Goal: Task Accomplishment & Management: Complete application form

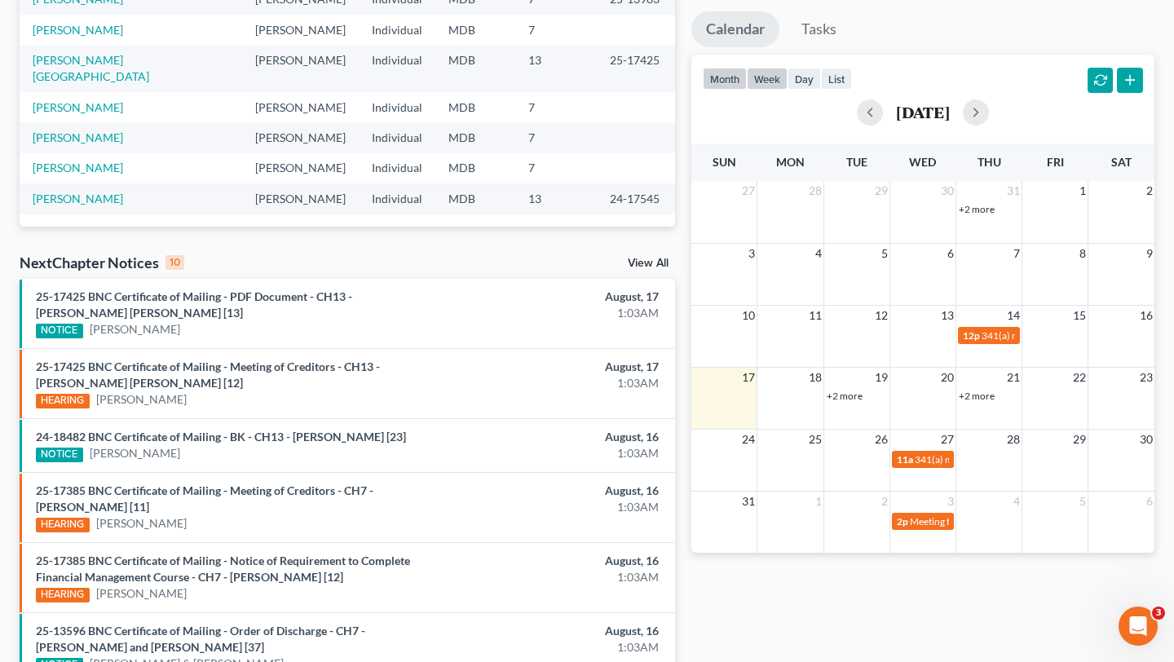
scroll to position [332, 0]
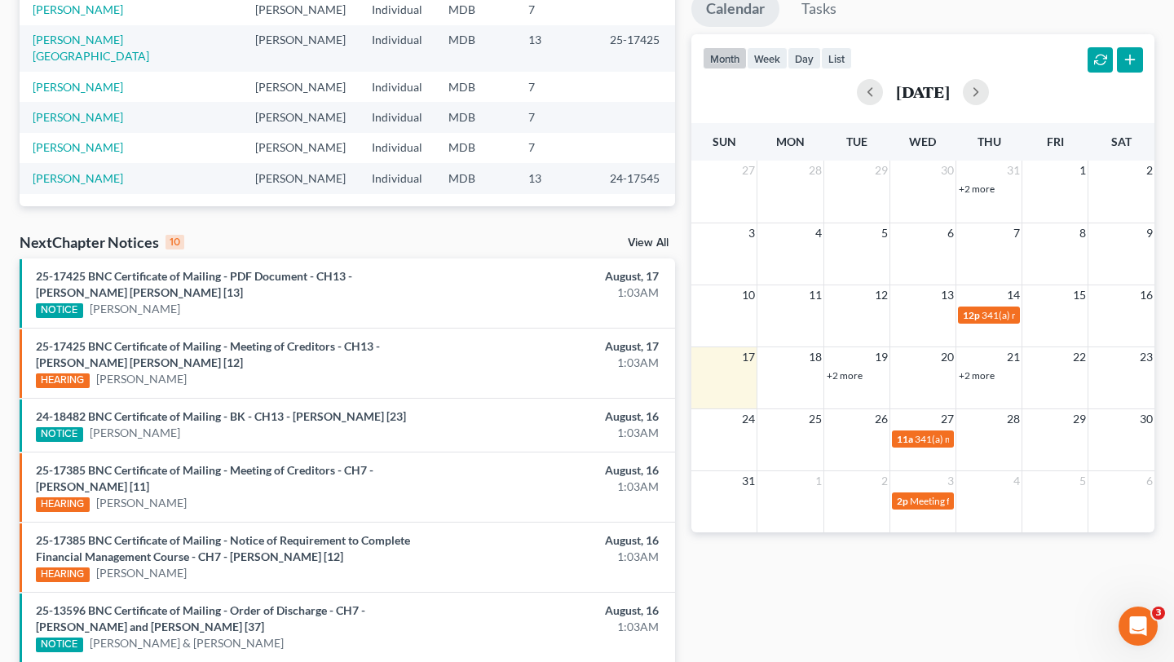
click at [856, 382] on link "+2 more" at bounding box center [845, 375] width 36 height 12
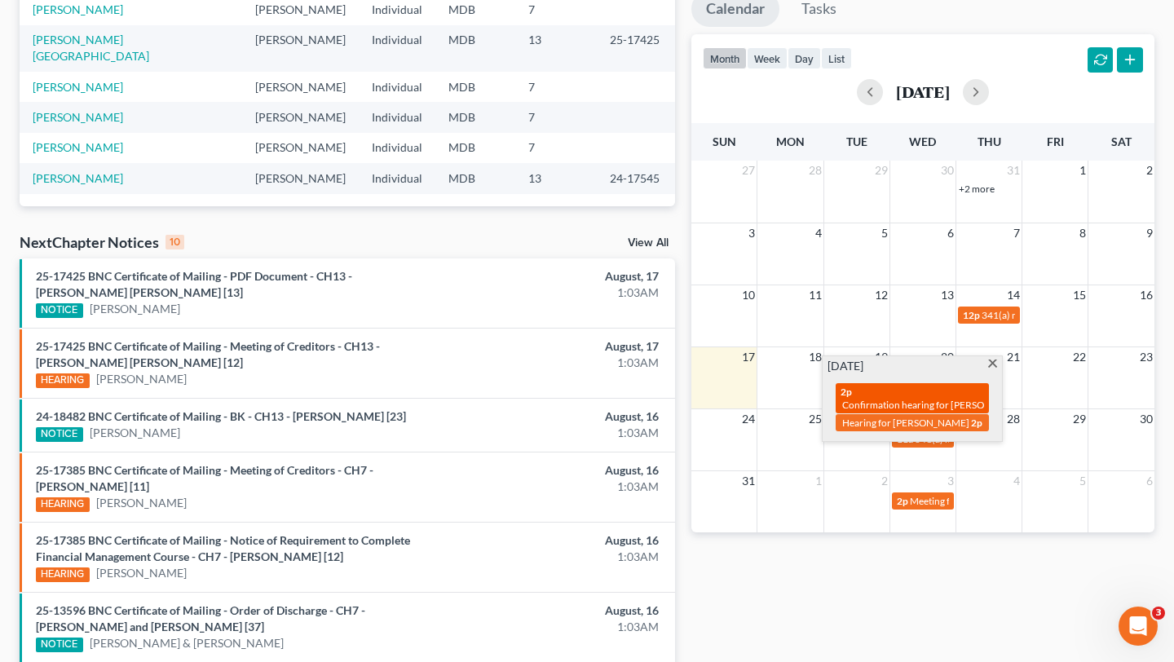
click at [946, 411] on span "Confirmation hearing for [PERSON_NAME]" at bounding box center [934, 405] width 185 height 12
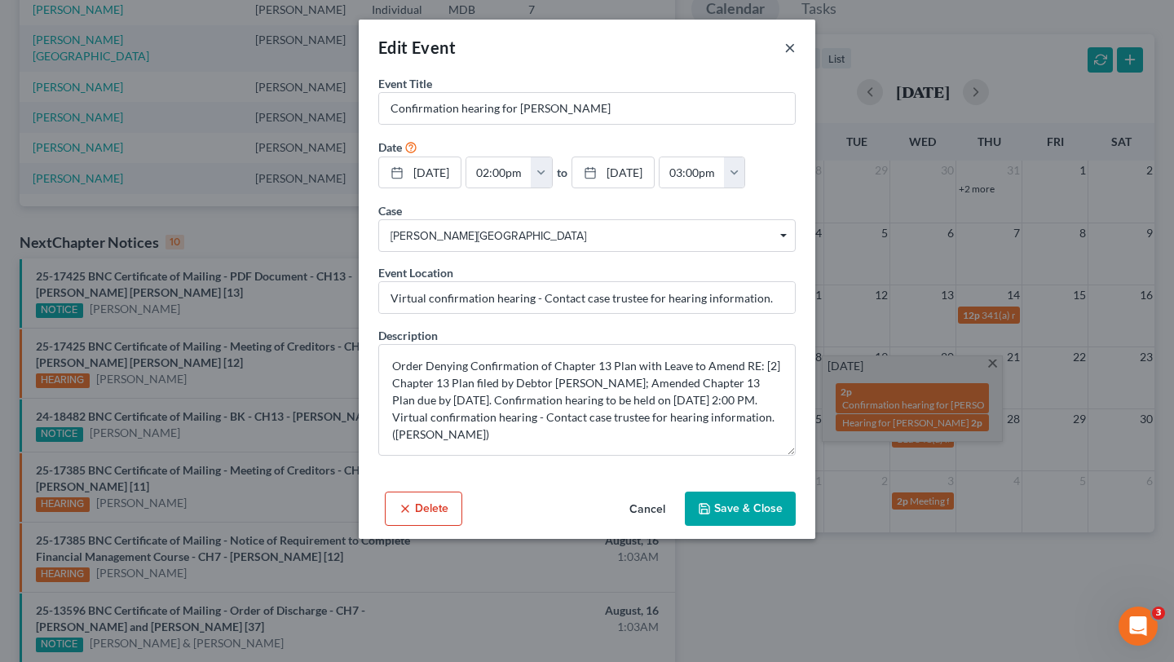
click at [796, 57] on button "×" at bounding box center [789, 47] width 11 height 20
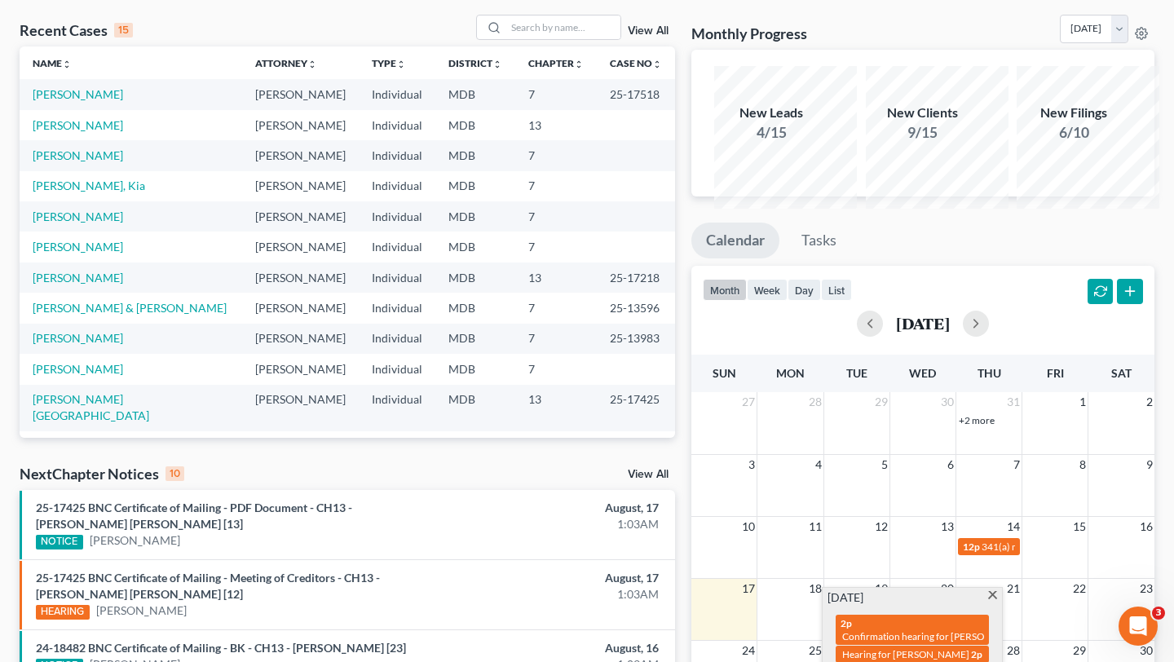
scroll to position [99, 0]
click at [542, 40] on input "search" at bounding box center [563, 28] width 114 height 24
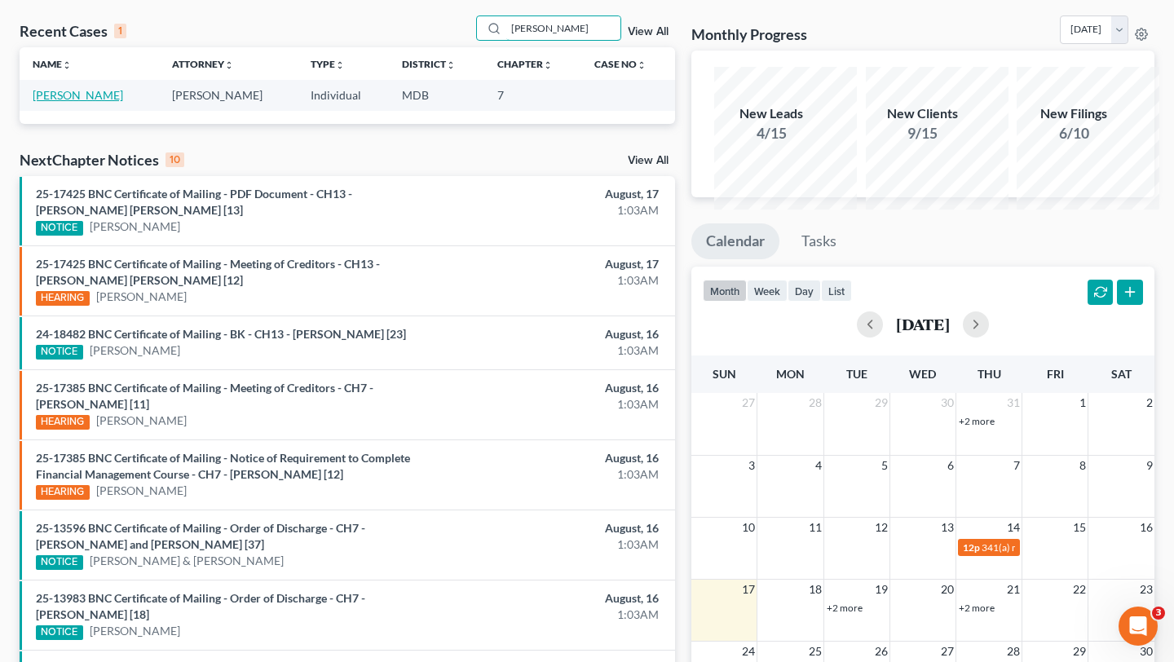
type input "[PERSON_NAME]"
click at [88, 102] on link "[PERSON_NAME]" at bounding box center [78, 95] width 90 height 14
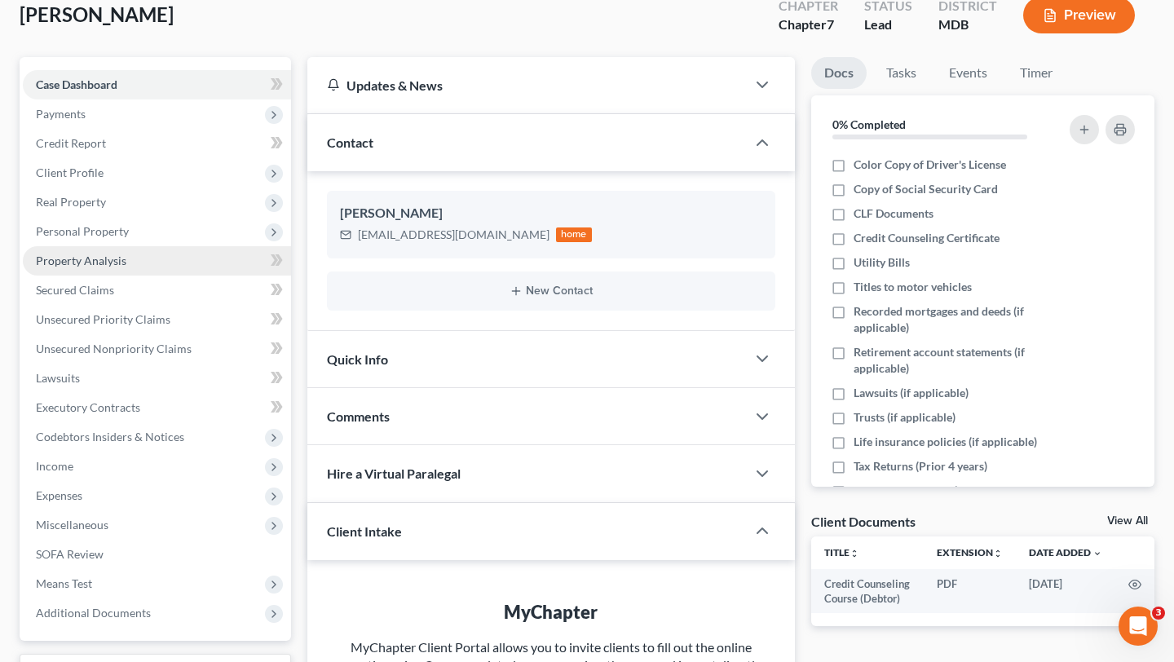
scroll to position [133, 0]
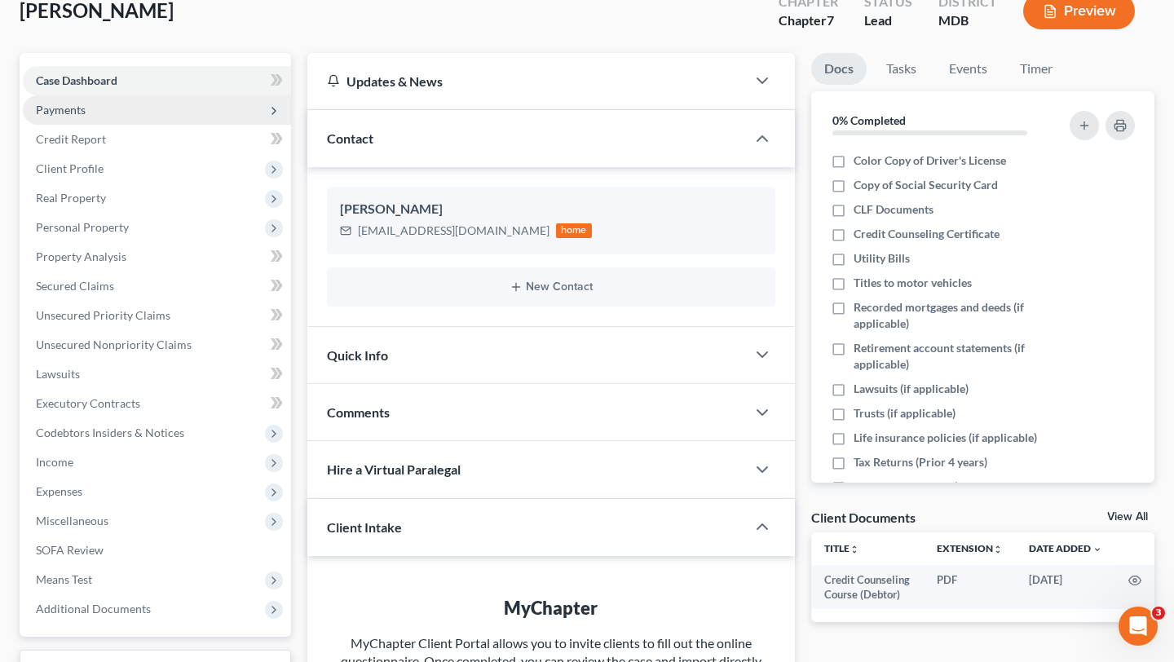
click at [159, 125] on span "Payments" at bounding box center [157, 109] width 268 height 29
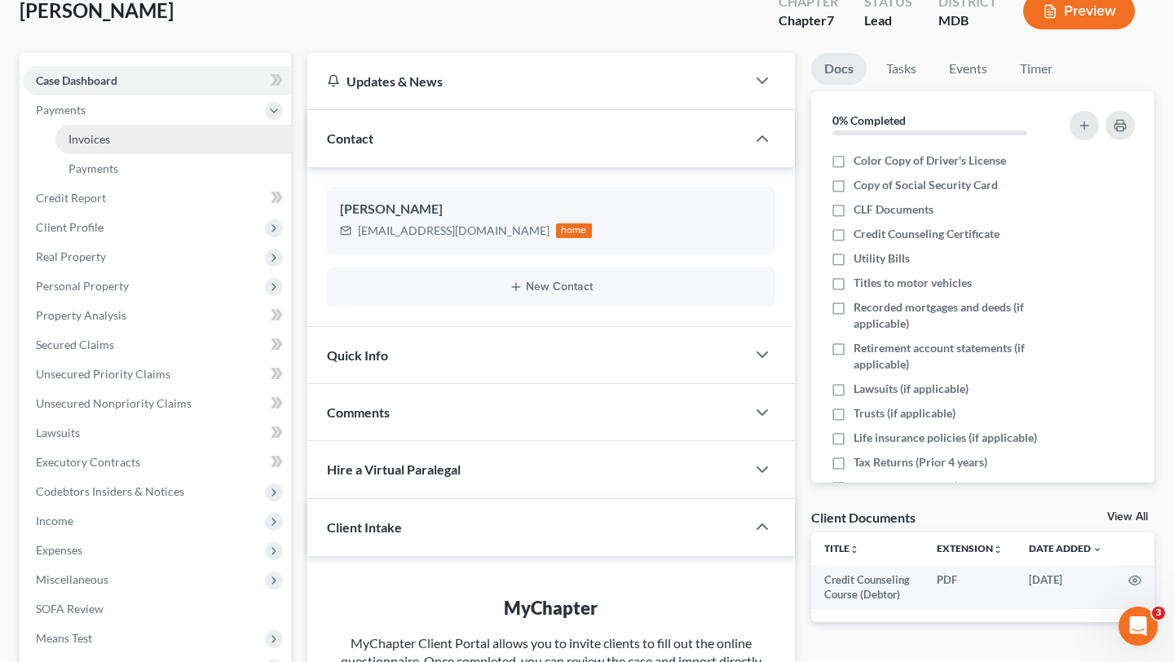
click at [153, 154] on link "Invoices" at bounding box center [173, 139] width 236 height 29
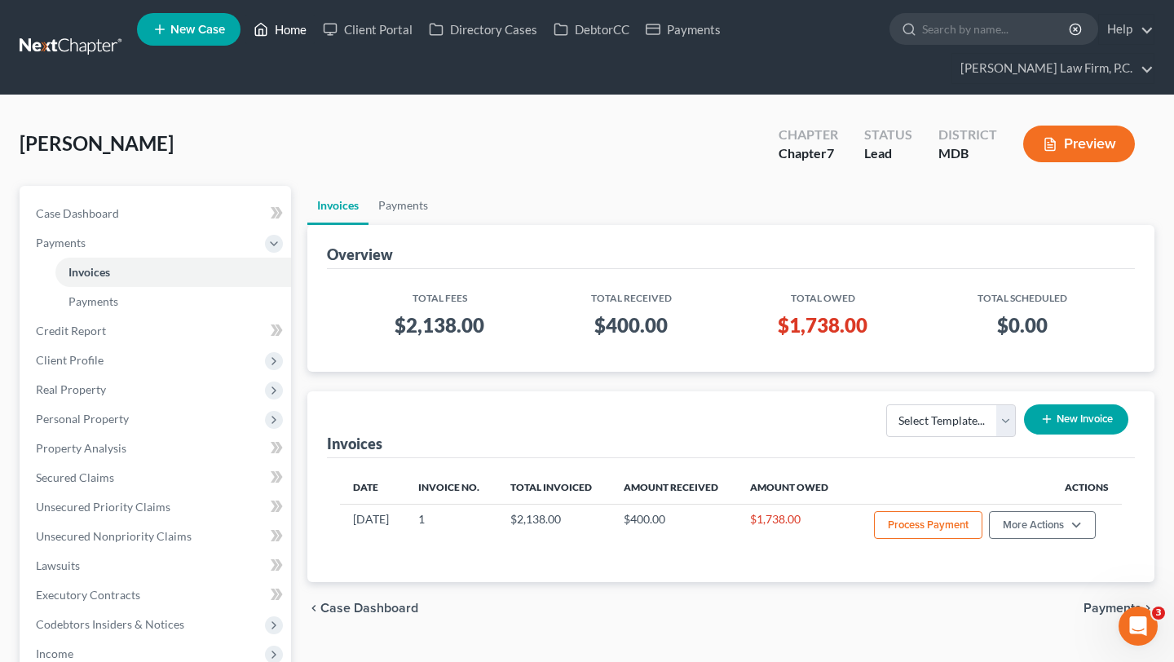
click at [315, 33] on link "Home" at bounding box center [279, 29] width 69 height 29
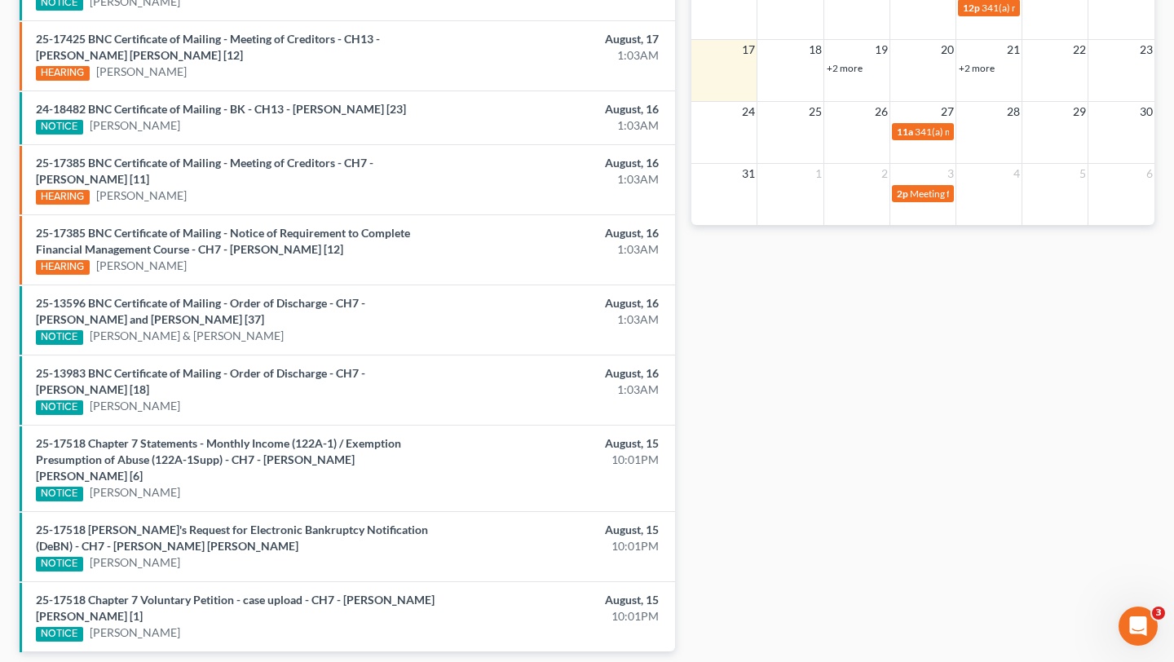
scroll to position [580, 0]
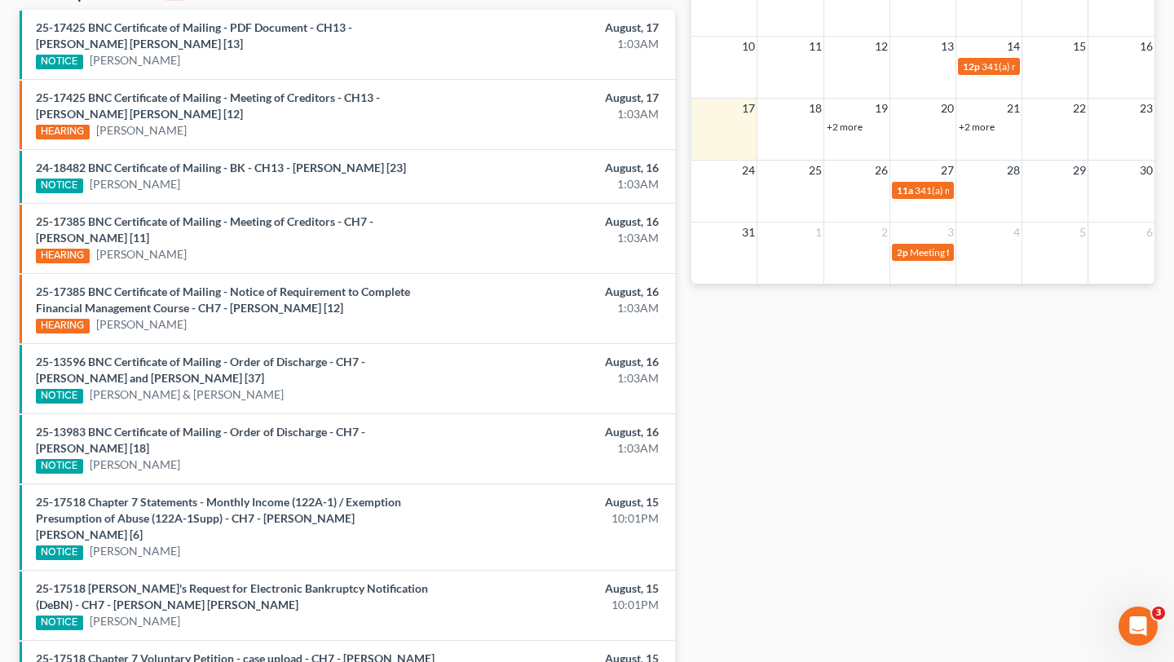
click at [857, 133] on link "+2 more" at bounding box center [845, 127] width 36 height 12
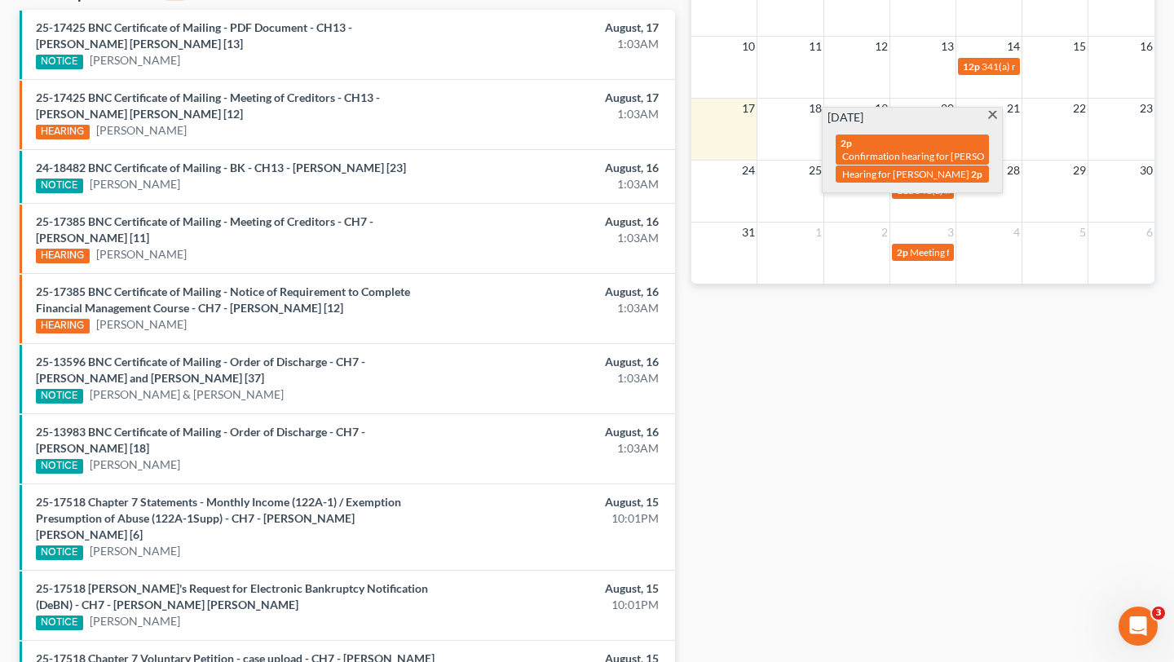
click at [990, 121] on span at bounding box center [992, 116] width 12 height 11
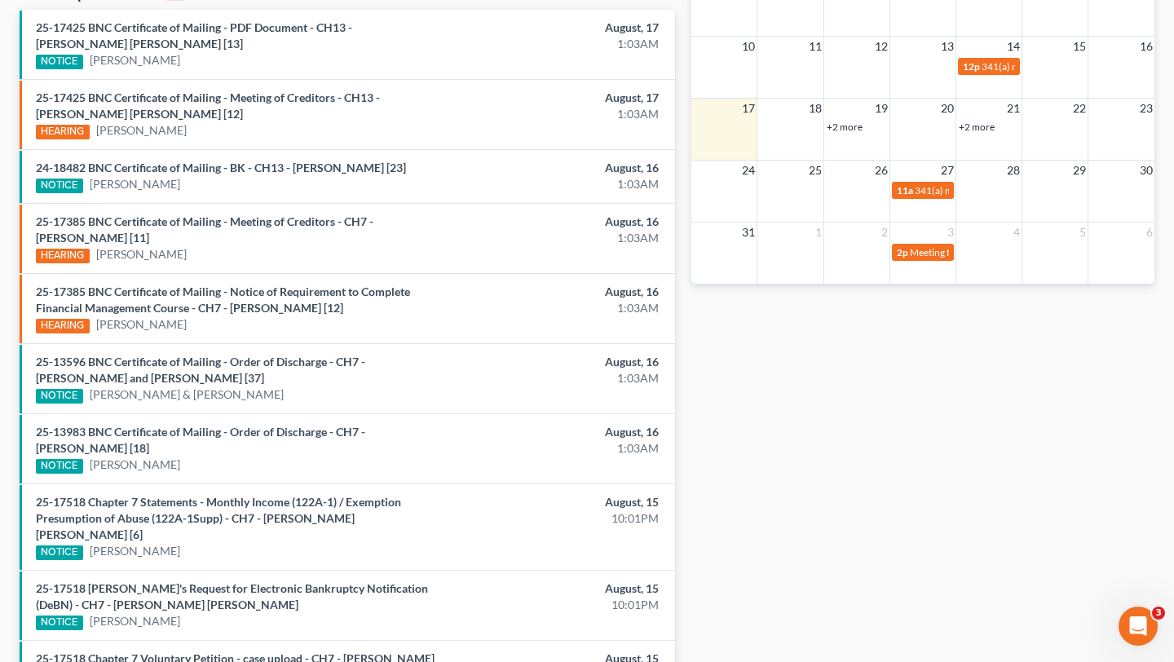
scroll to position [0, 0]
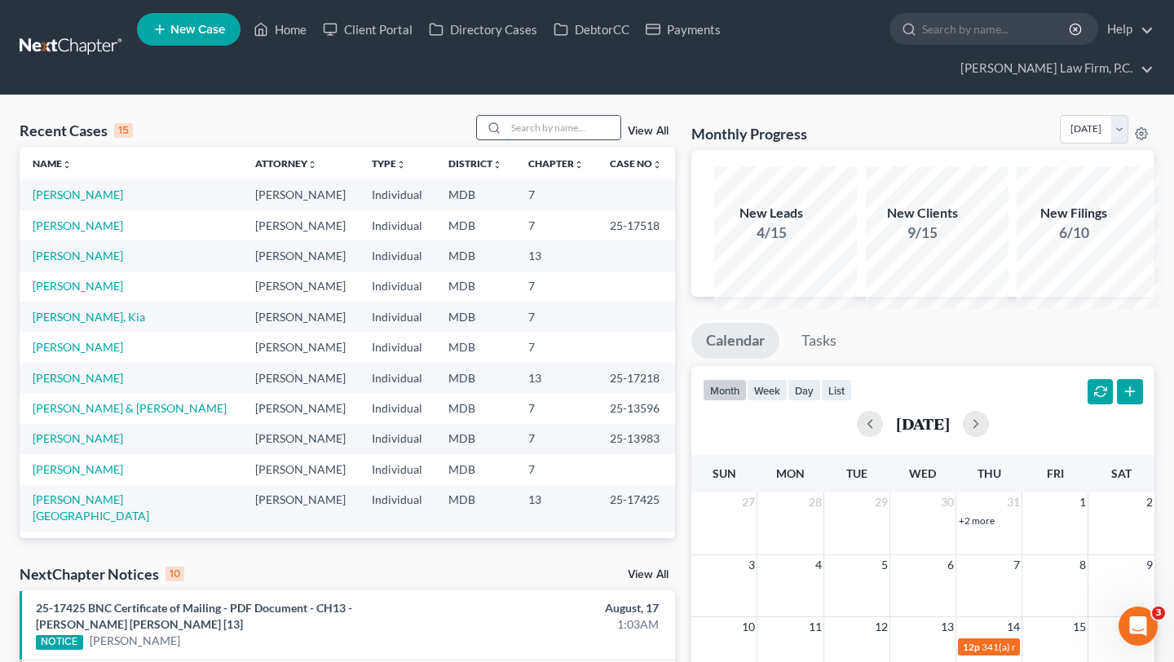
click at [522, 139] on input "search" at bounding box center [563, 128] width 114 height 24
type input "[PERSON_NAME]"
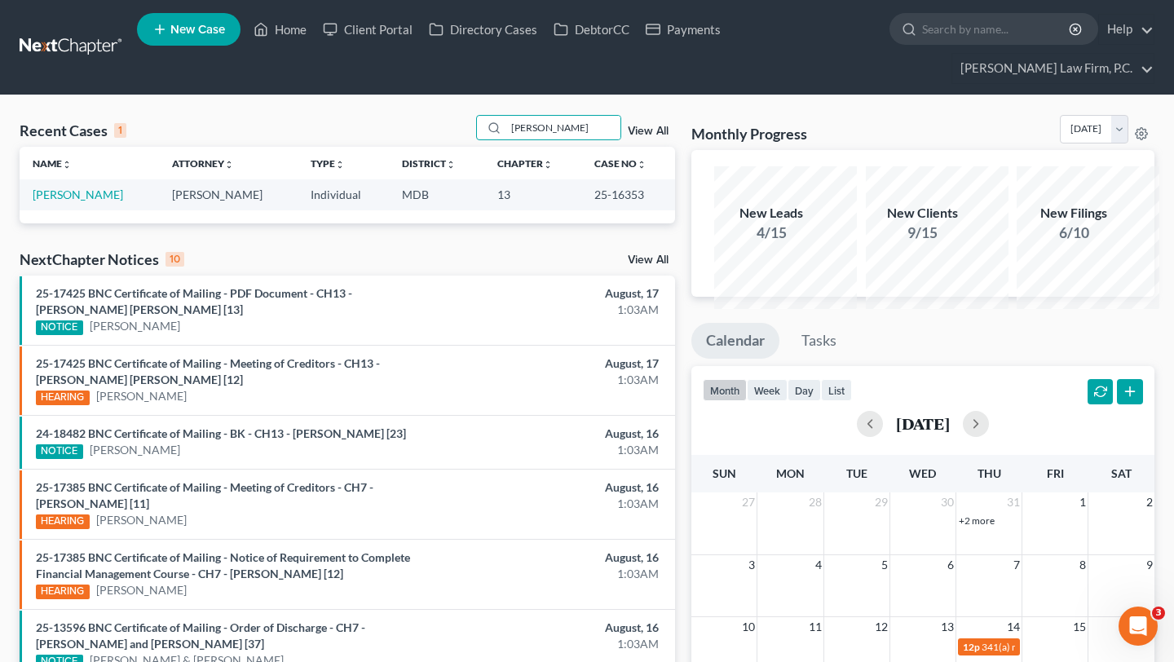
click at [68, 210] on td "[PERSON_NAME]" at bounding box center [89, 194] width 139 height 30
click at [60, 201] on link "[PERSON_NAME]" at bounding box center [78, 194] width 90 height 14
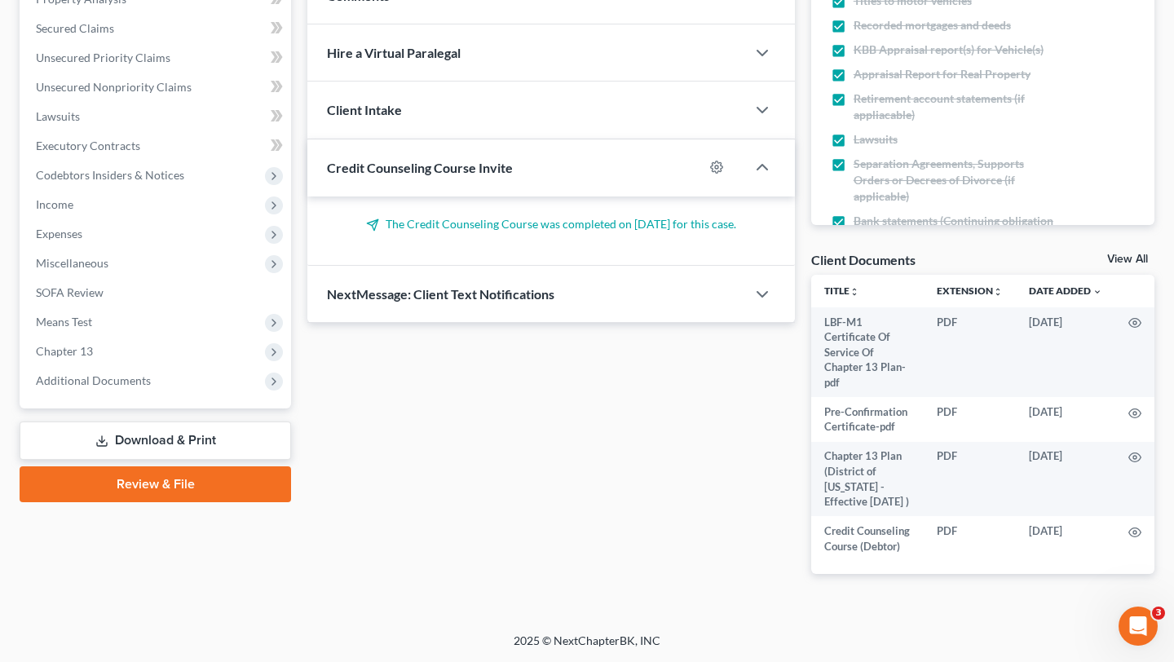
scroll to position [674, 0]
click at [102, 373] on span "Additional Documents" at bounding box center [93, 380] width 115 height 14
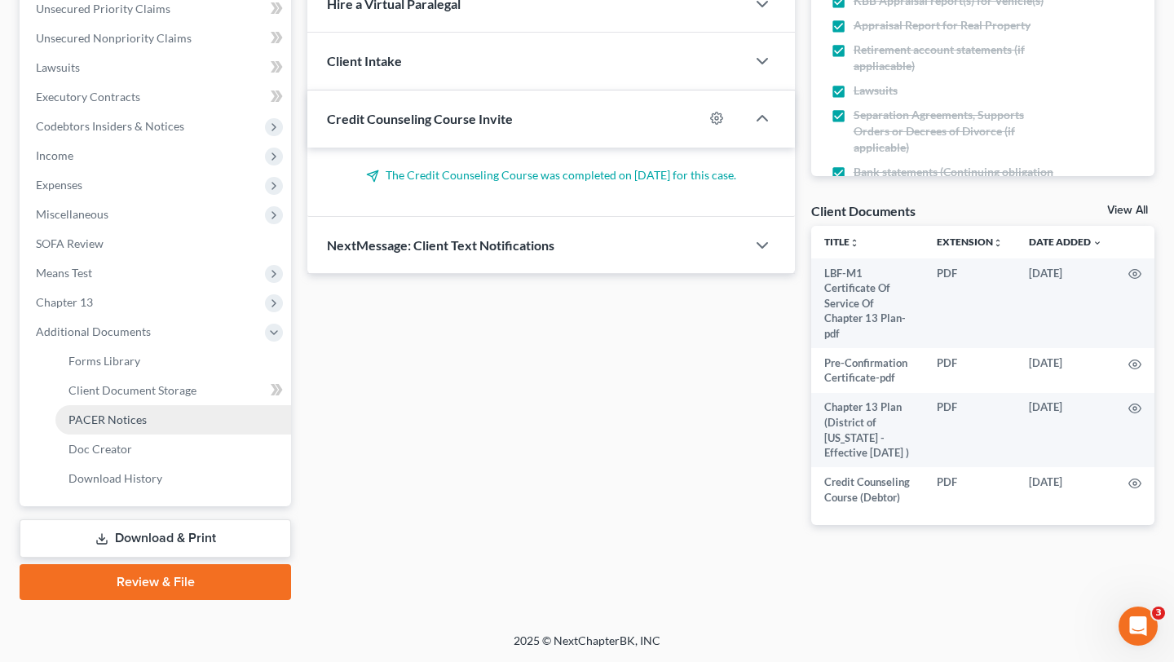
click at [121, 412] on span "PACER Notices" at bounding box center [107, 419] width 78 height 14
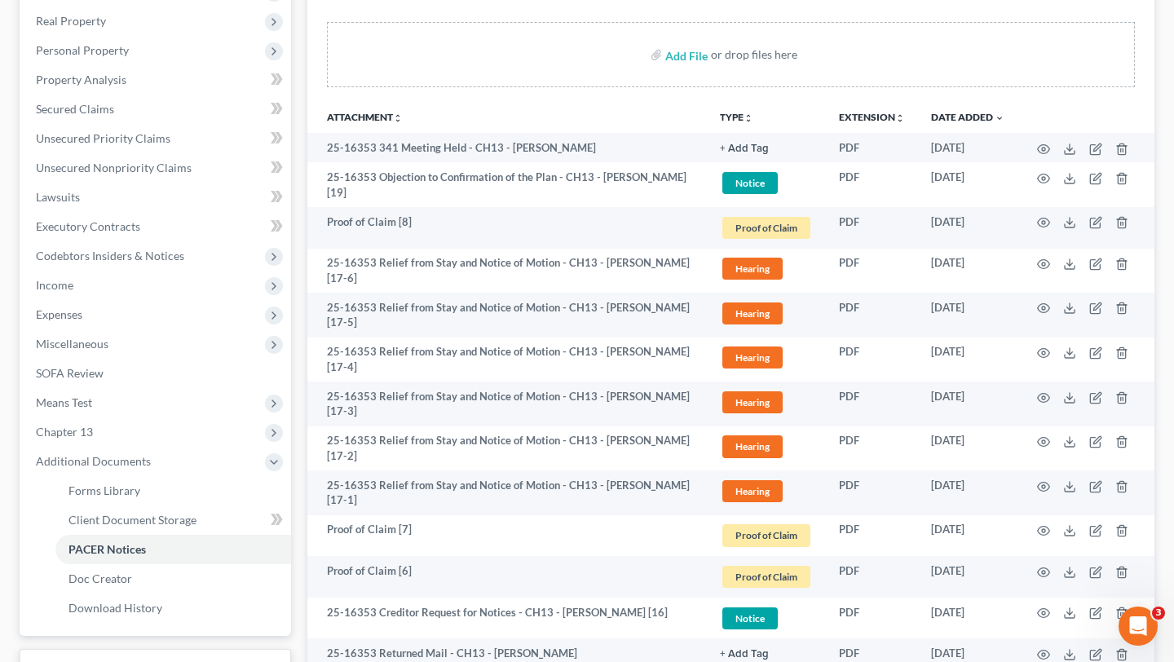
scroll to position [335, 0]
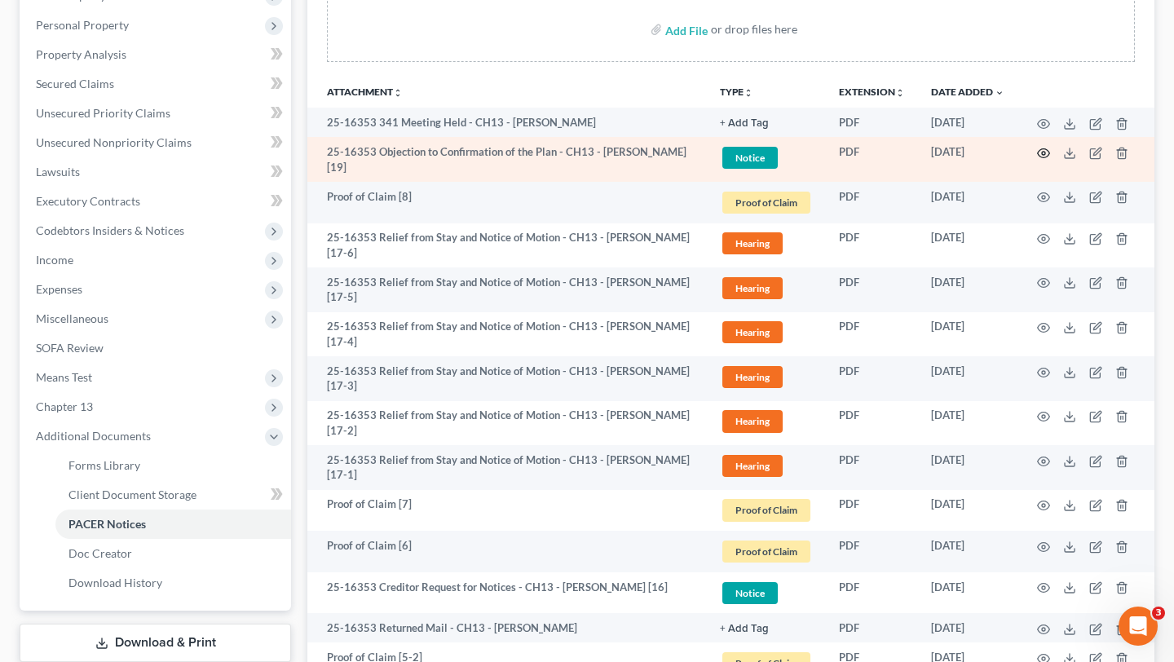
click at [1037, 160] on icon "button" at bounding box center [1043, 153] width 13 height 13
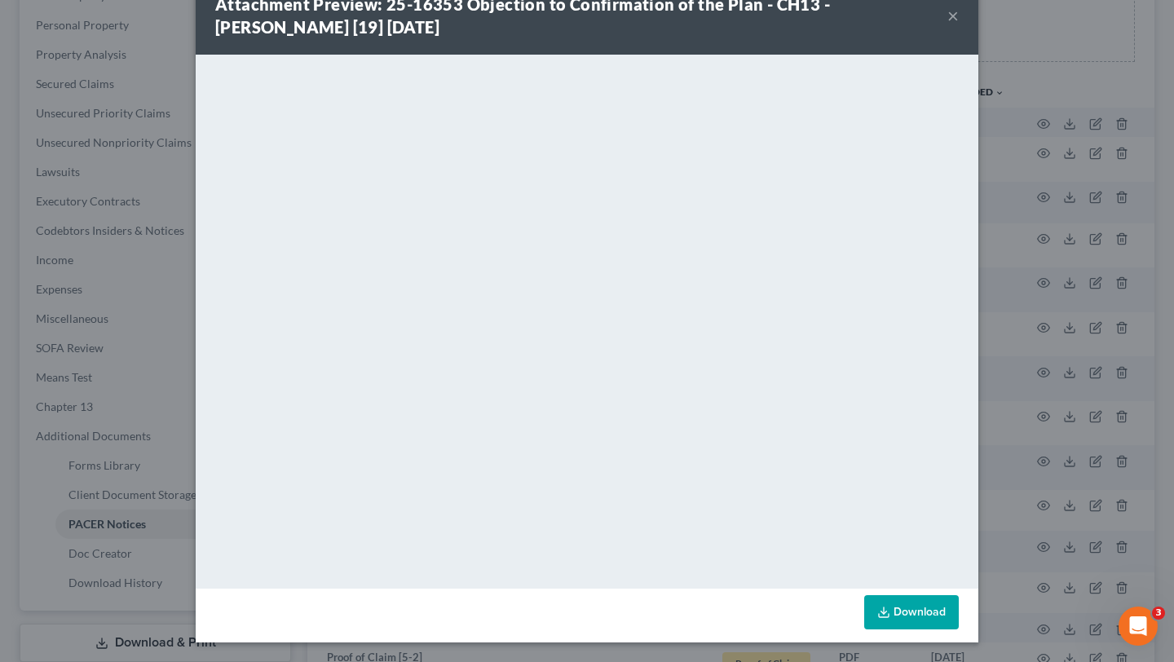
scroll to position [0, 0]
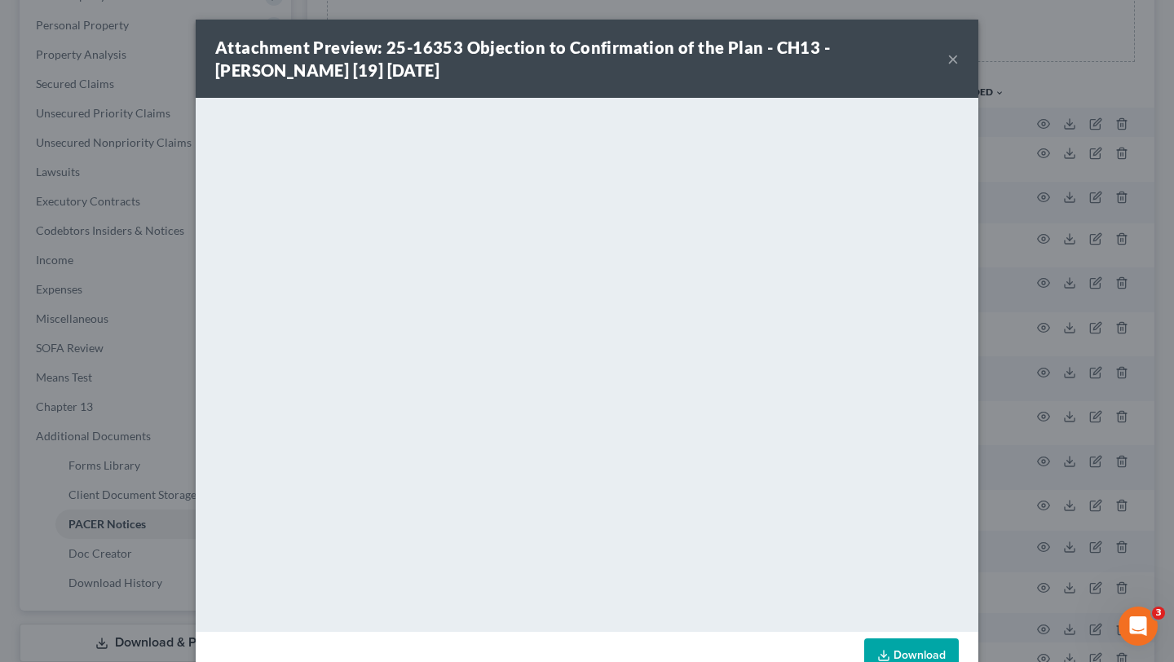
click at [959, 64] on button "×" at bounding box center [952, 59] width 11 height 20
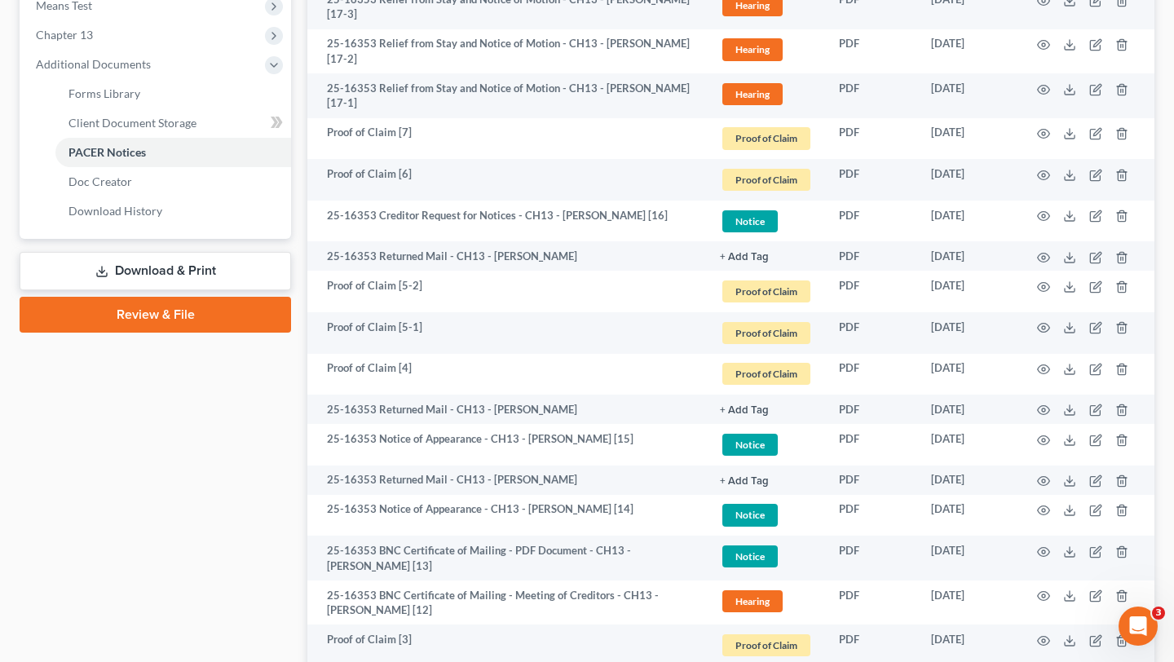
scroll to position [716, 0]
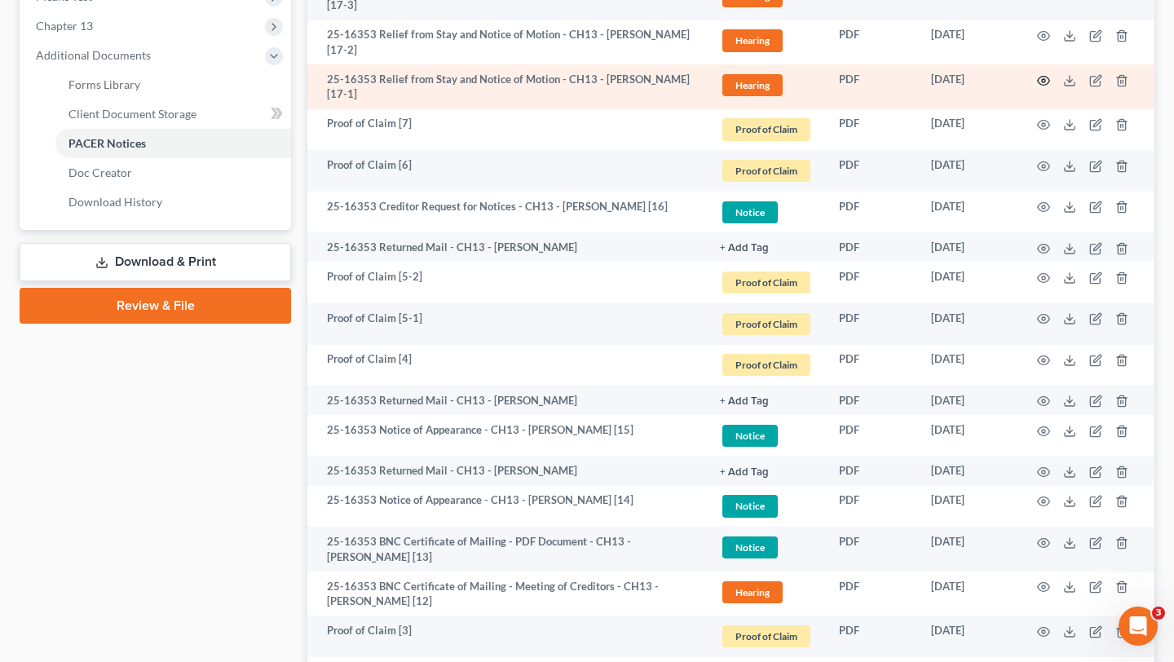
click at [1037, 87] on icon "button" at bounding box center [1043, 80] width 13 height 13
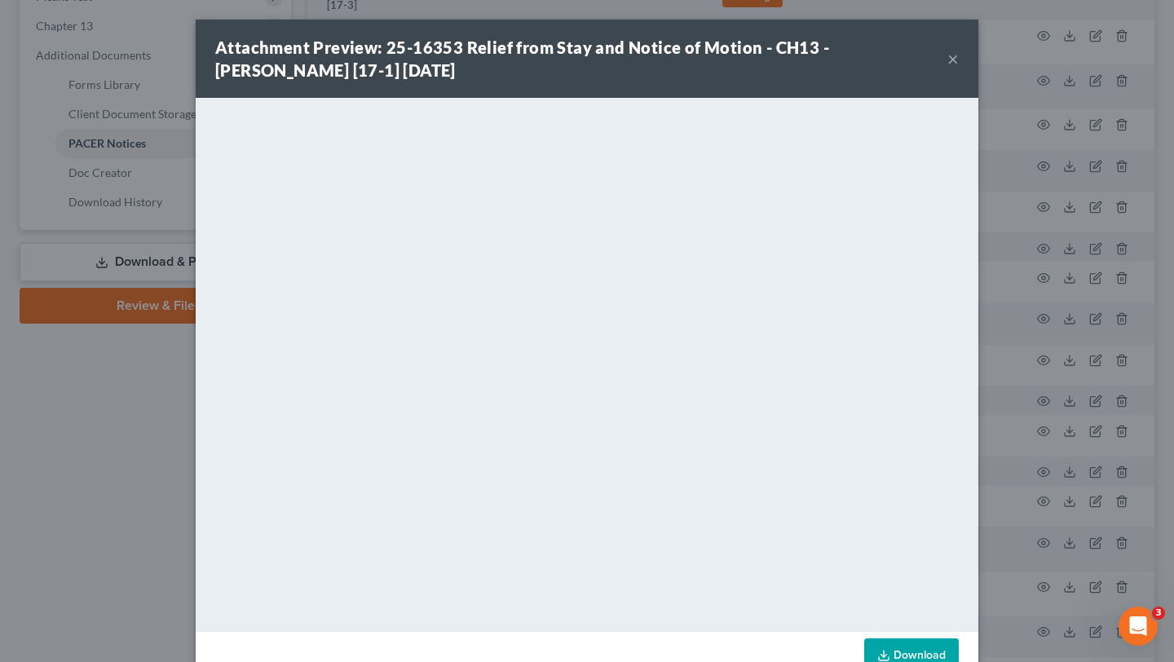
click at [959, 68] on button "×" at bounding box center [952, 59] width 11 height 20
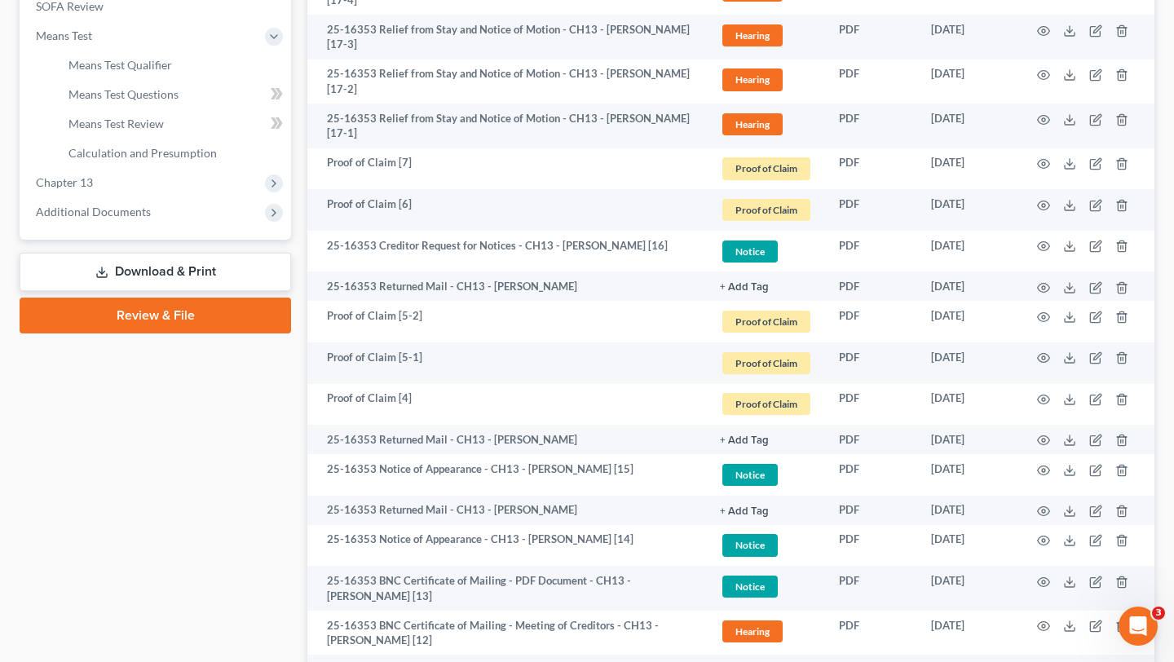
scroll to position [664, 0]
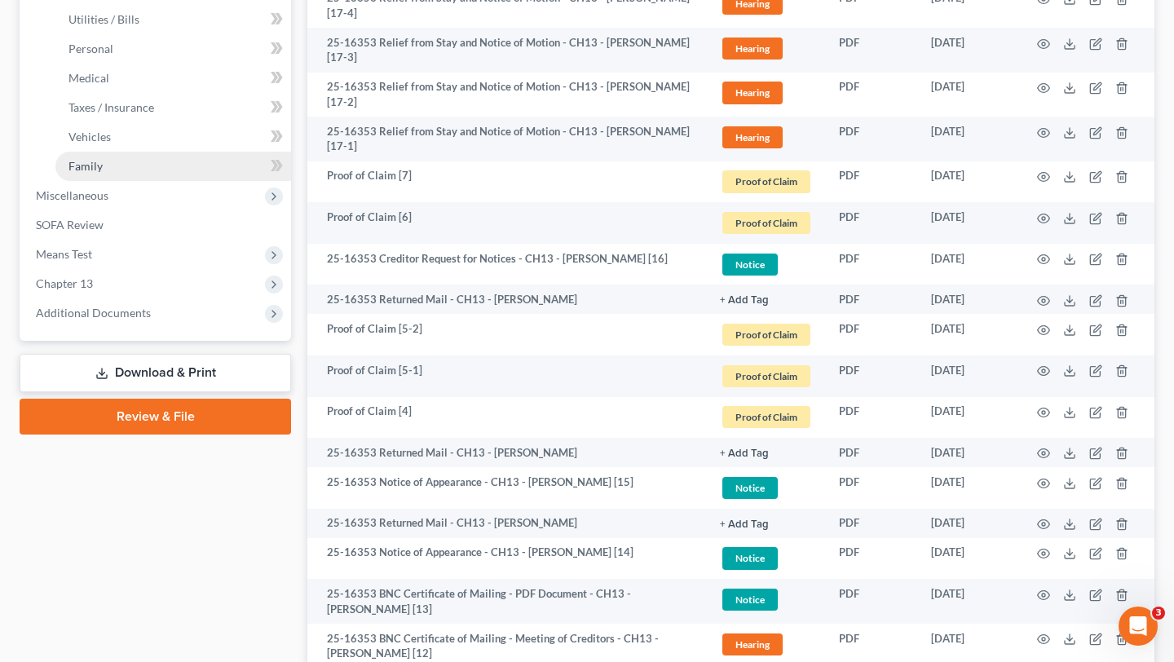
click at [103, 173] on span "Family" at bounding box center [85, 166] width 34 height 14
click at [111, 143] on span "Vehicles" at bounding box center [89, 137] width 42 height 14
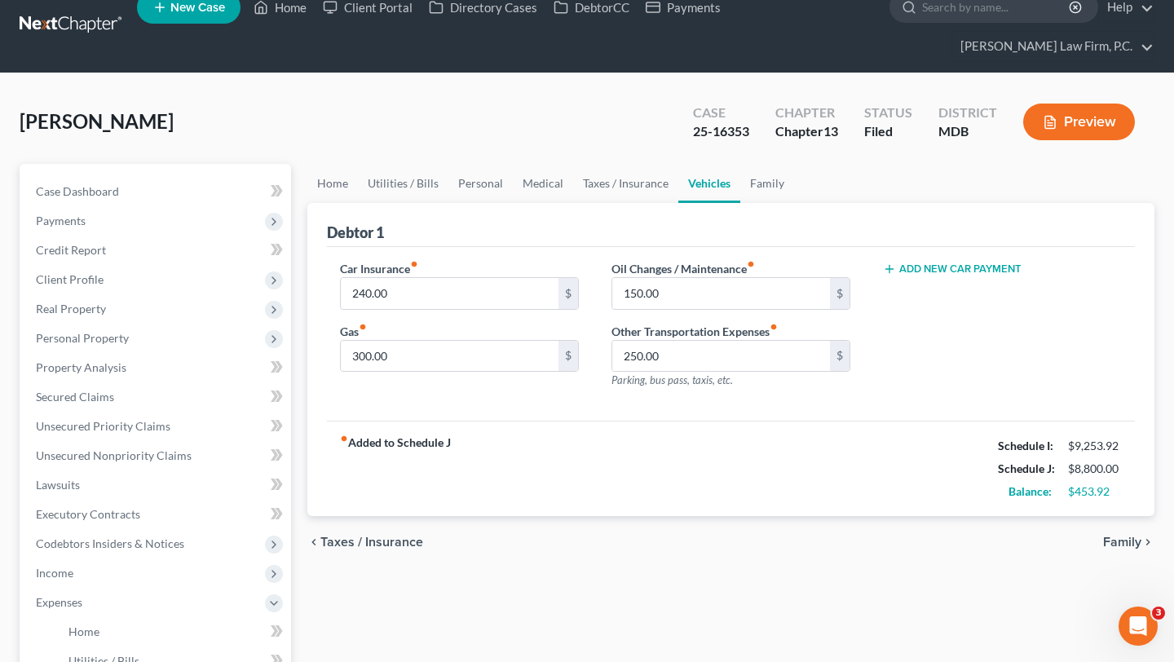
scroll to position [30, 0]
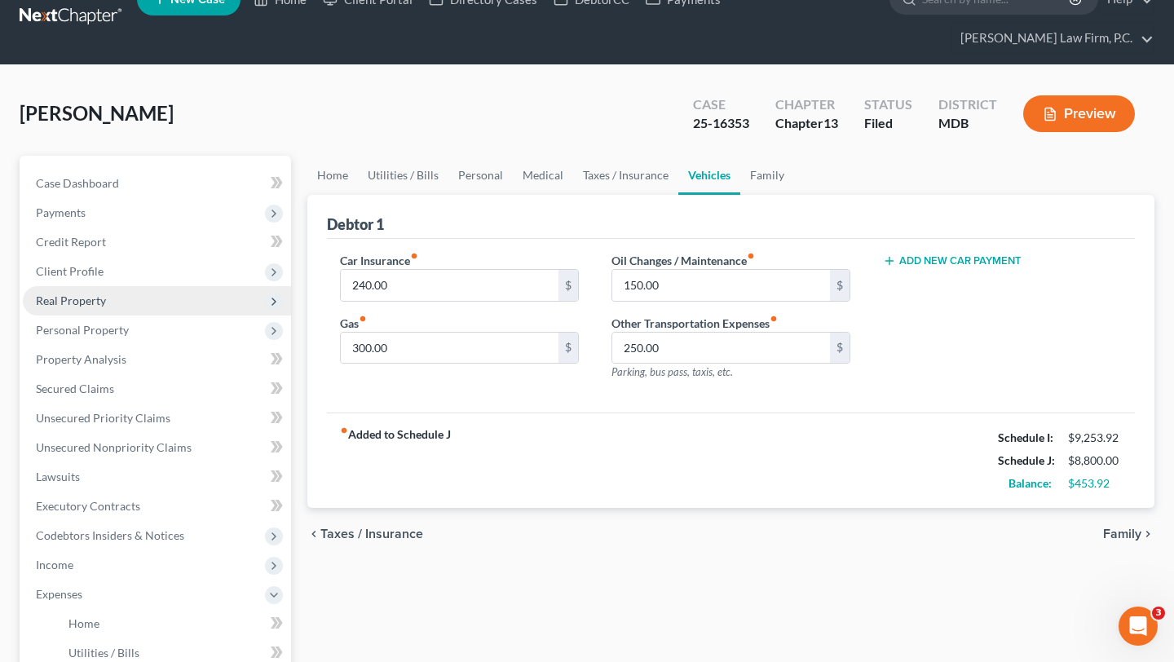
click at [135, 315] on span "Real Property" at bounding box center [157, 300] width 268 height 29
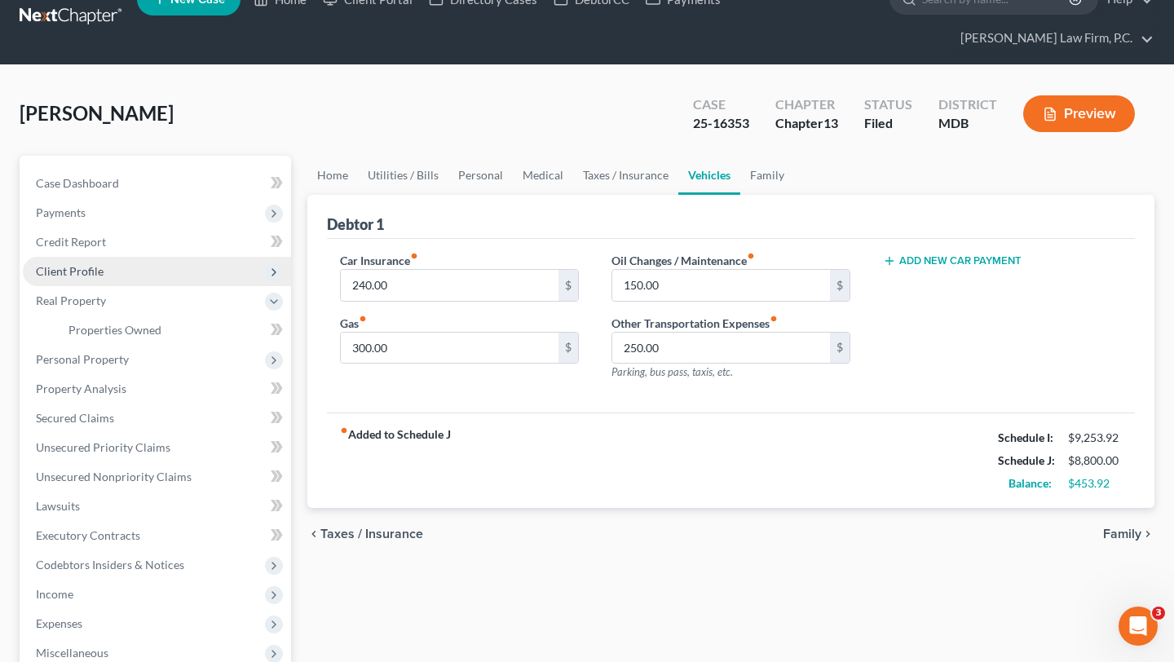
click at [104, 278] on span "Client Profile" at bounding box center [70, 271] width 68 height 14
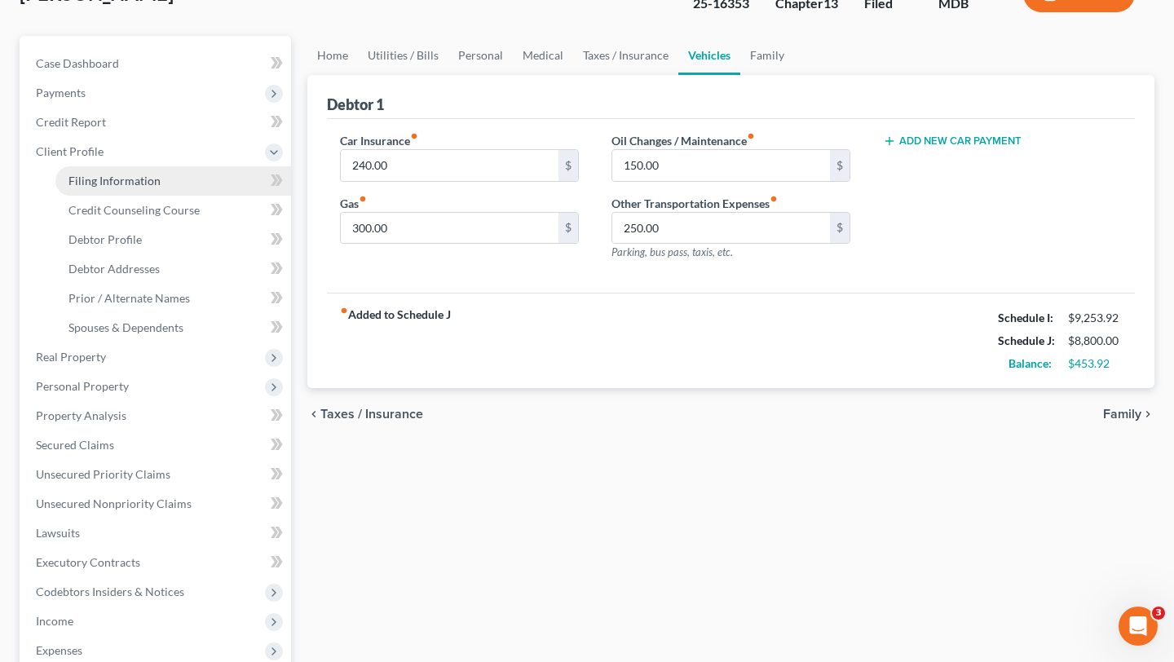
scroll to position [172, 0]
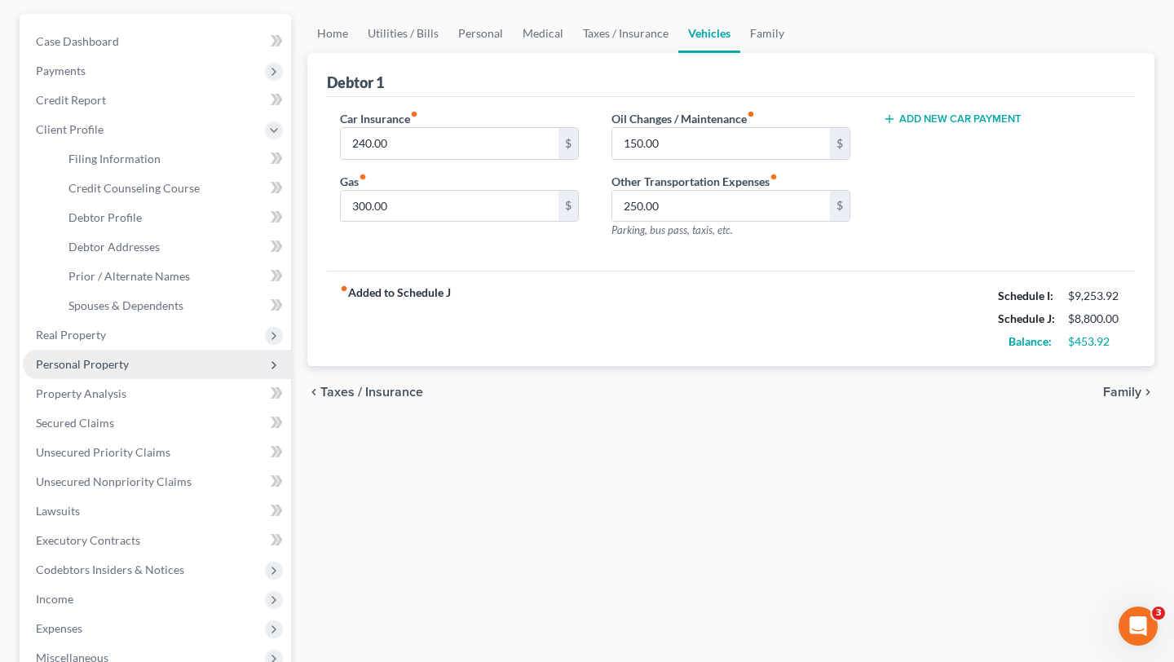
click at [108, 371] on span "Personal Property" at bounding box center [82, 364] width 93 height 14
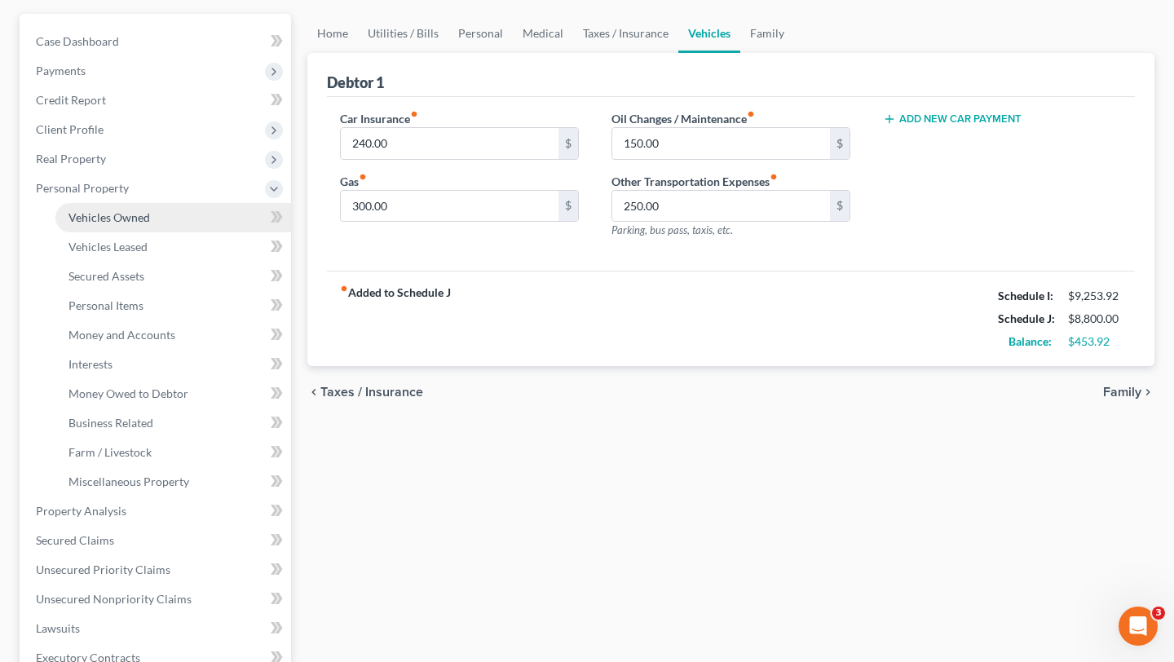
click at [135, 224] on span "Vehicles Owned" at bounding box center [109, 217] width 82 height 14
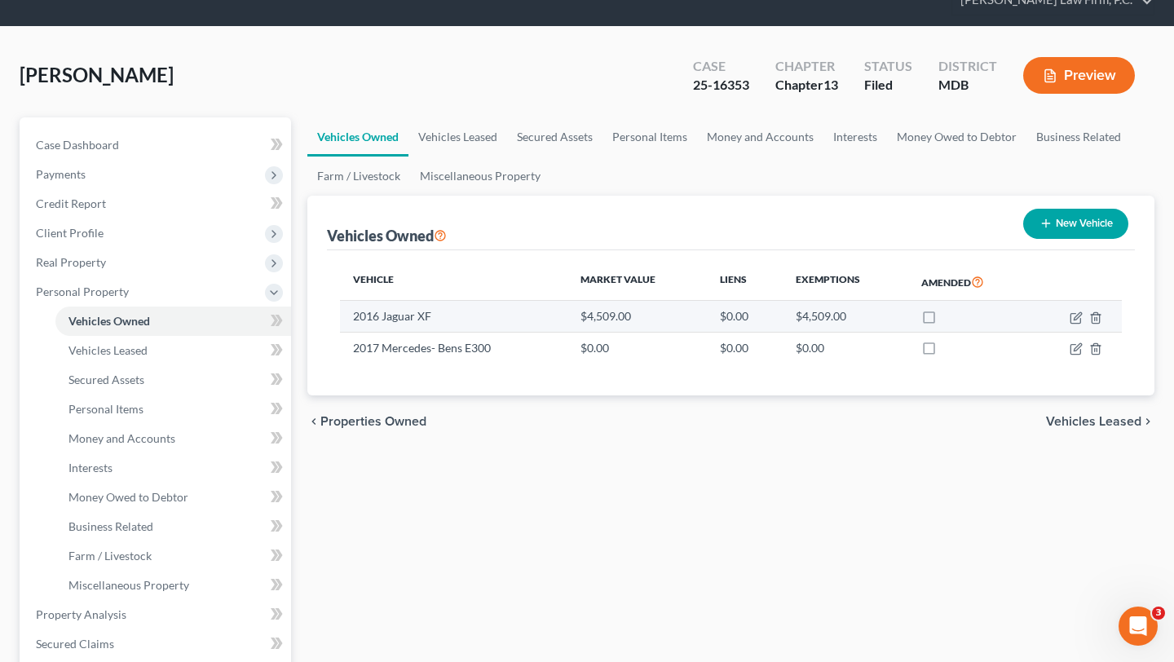
scroll to position [73, 0]
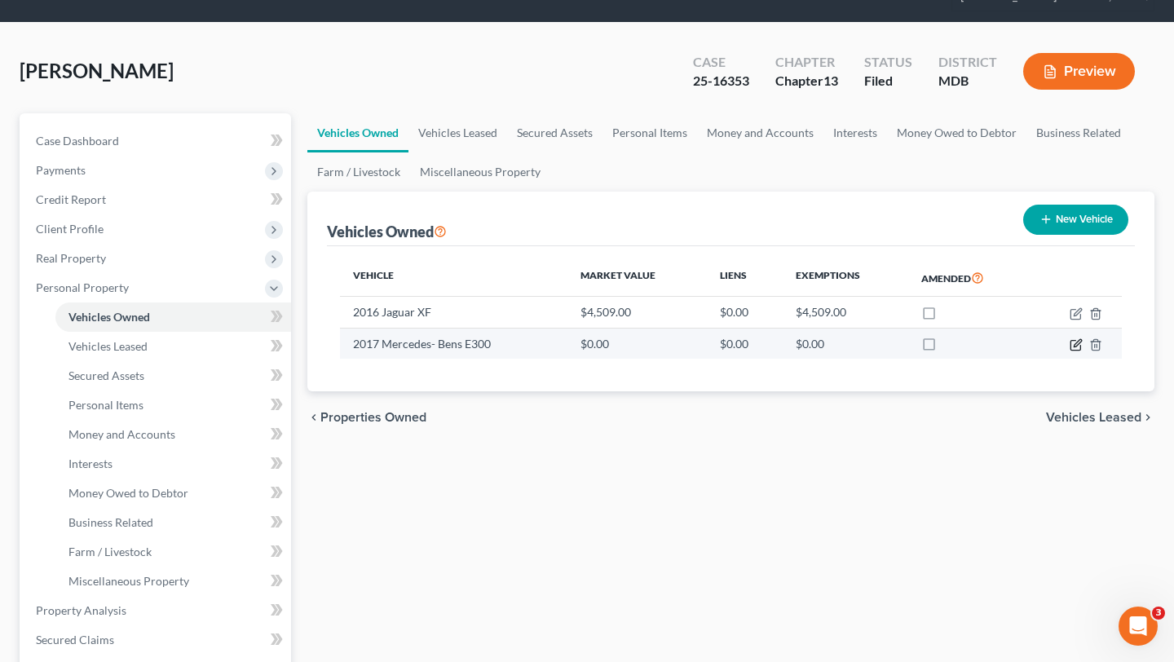
click at [1074, 346] on icon "button" at bounding box center [1077, 342] width 7 height 7
select select "0"
select select "9"
select select "2"
select select "0"
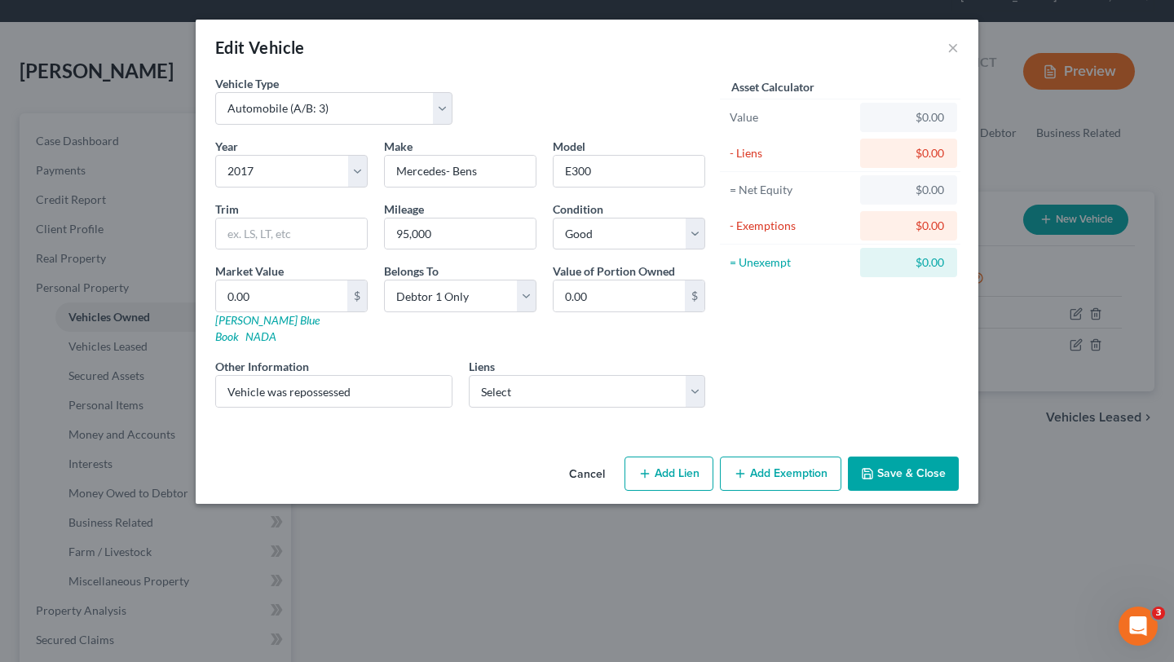
click at [594, 491] on button "Cancel" at bounding box center [587, 474] width 62 height 33
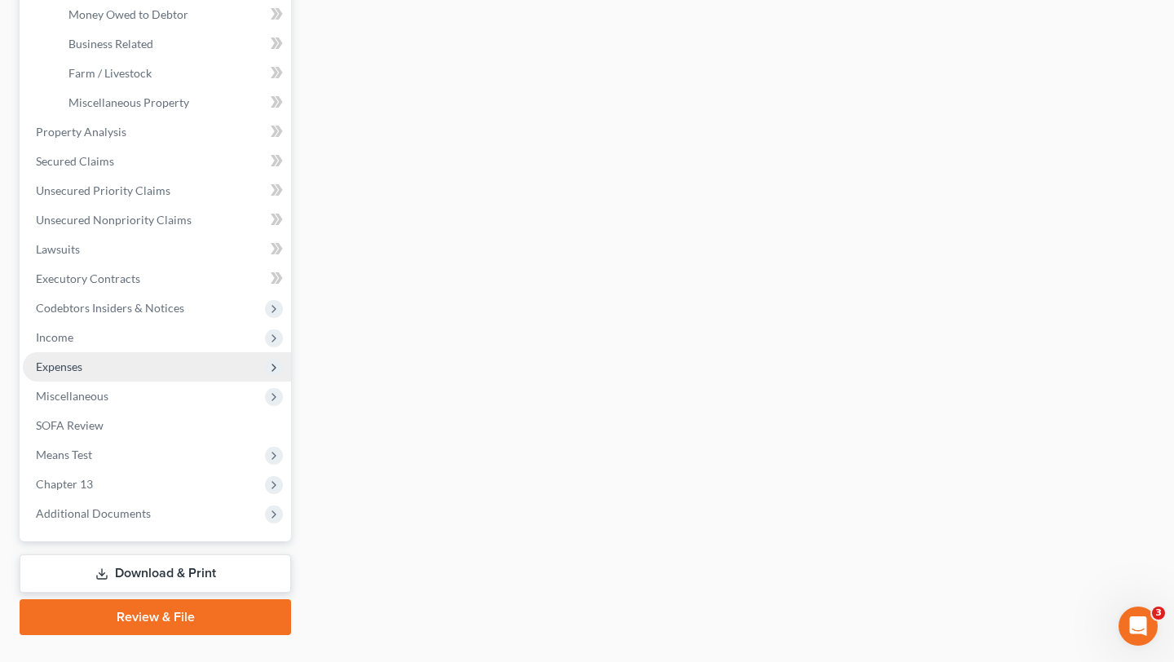
scroll to position [750, 0]
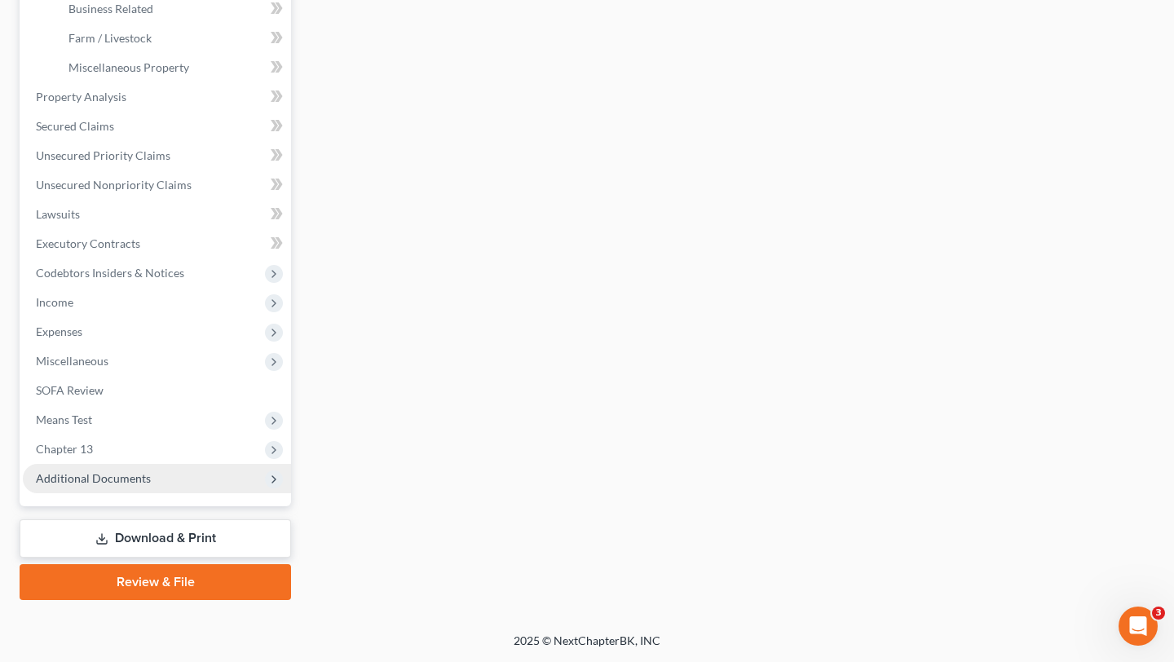
click at [151, 493] on span "Additional Documents" at bounding box center [157, 478] width 268 height 29
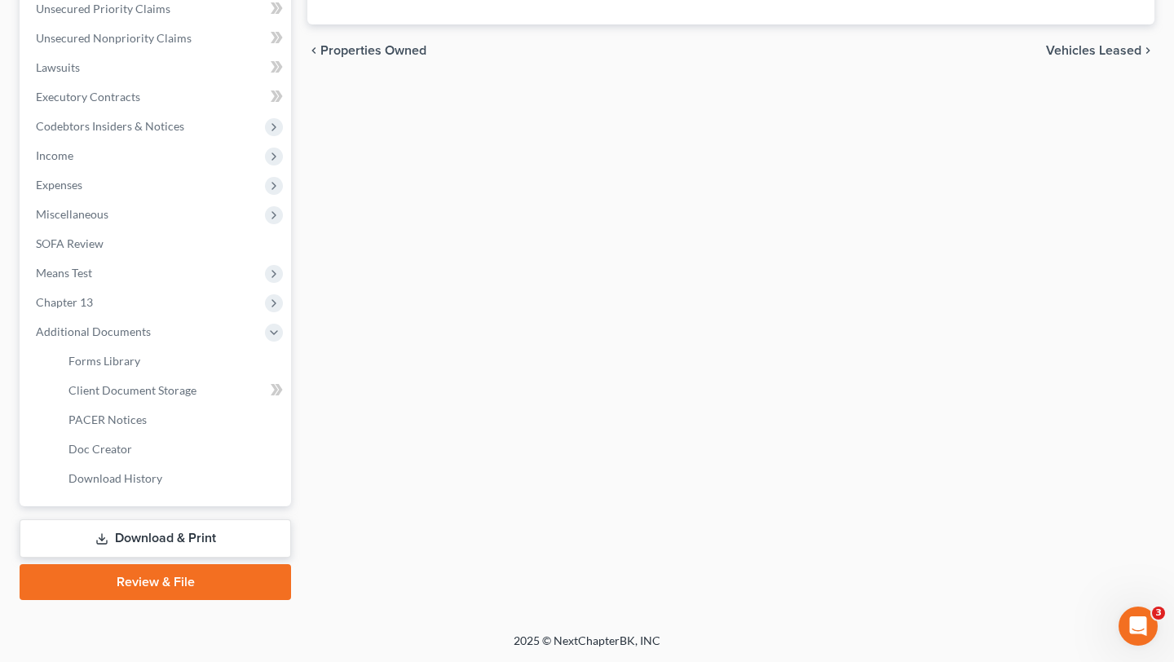
scroll to position [701, 0]
click at [147, 412] on span "PACER Notices" at bounding box center [107, 419] width 78 height 14
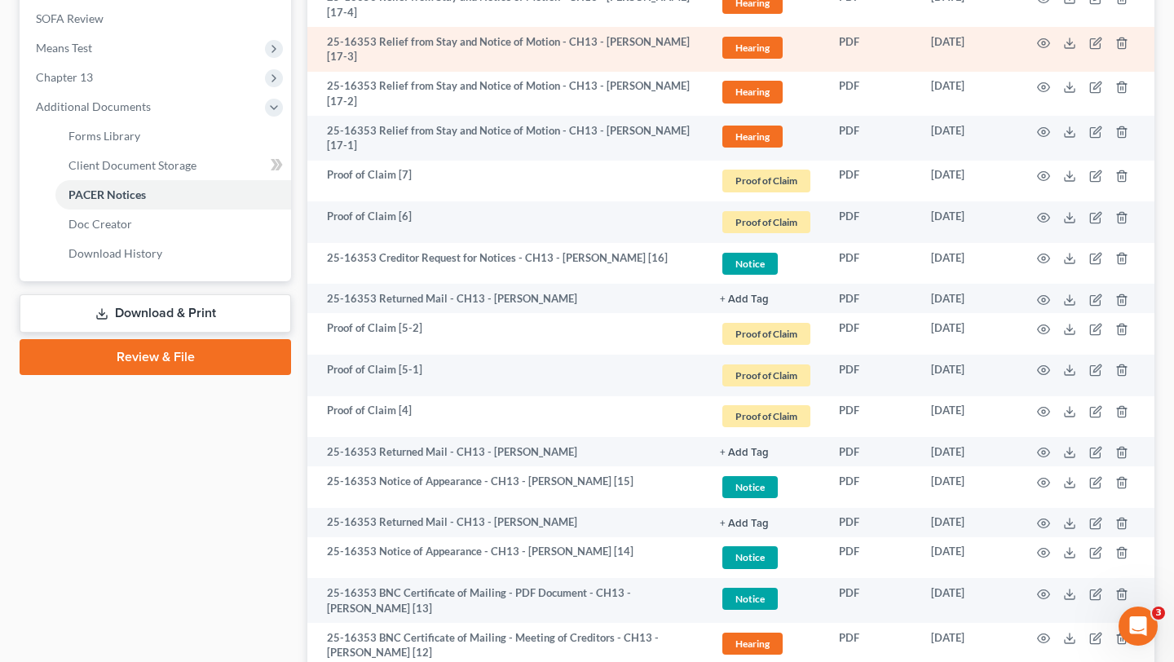
scroll to position [691, 0]
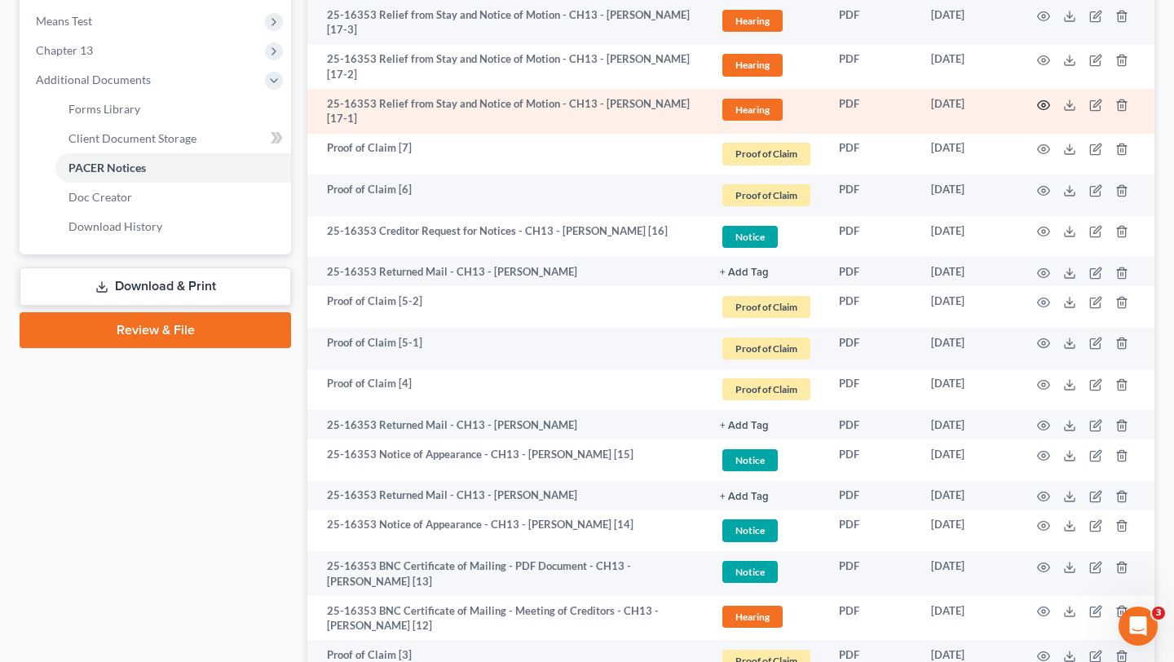
click at [1037, 112] on icon "button" at bounding box center [1043, 105] width 13 height 13
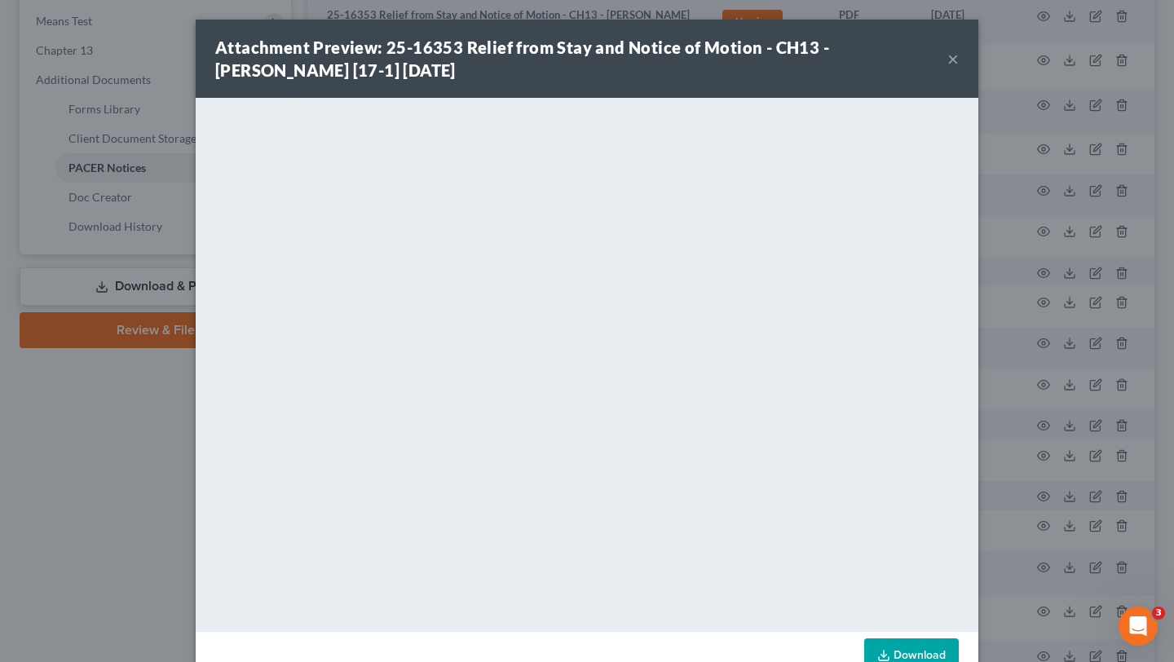
click at [959, 68] on button "×" at bounding box center [952, 59] width 11 height 20
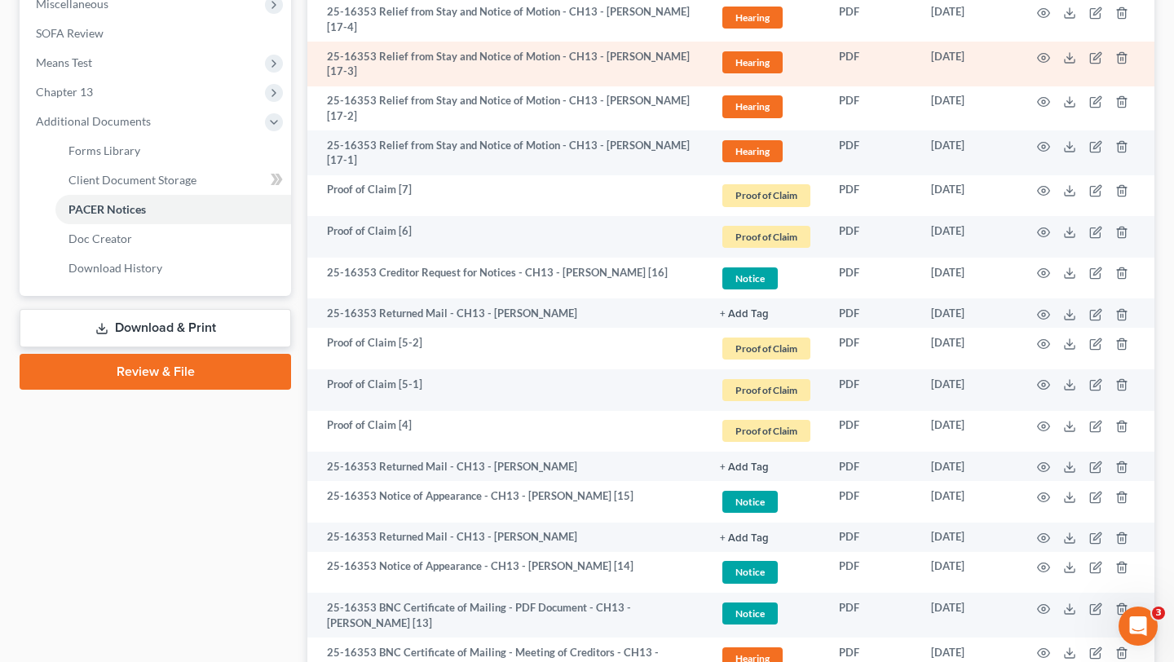
scroll to position [653, 0]
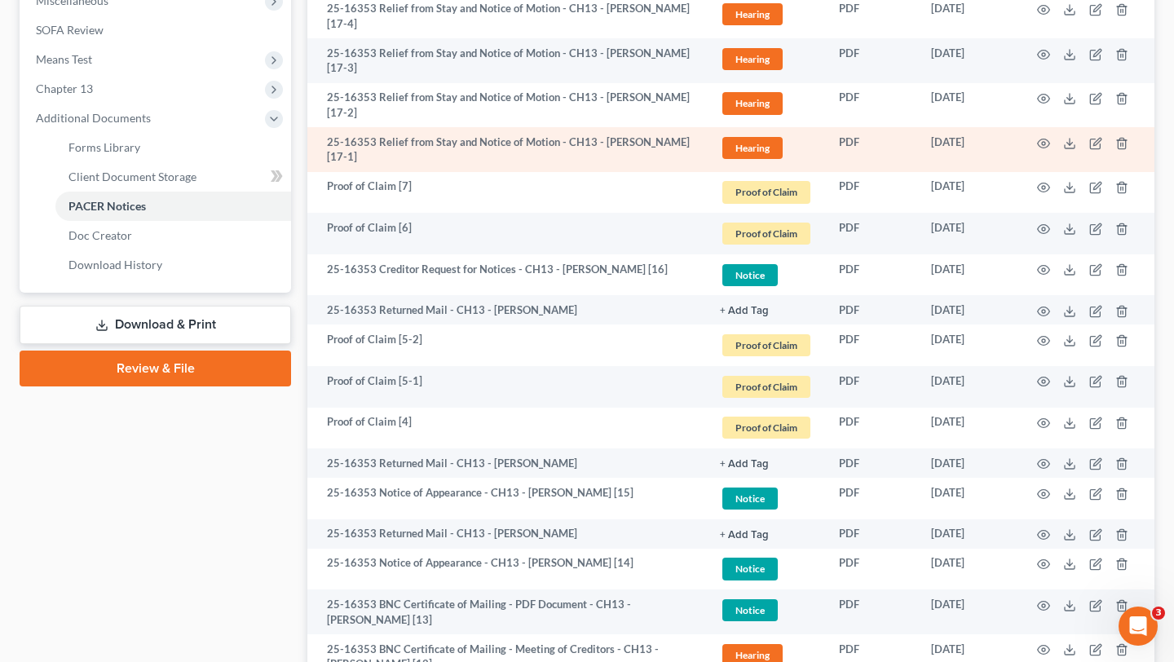
click at [1029, 172] on td at bounding box center [1085, 149] width 137 height 45
click at [1042, 145] on circle "button" at bounding box center [1043, 143] width 3 height 3
